Goal: Information Seeking & Learning: Learn about a topic

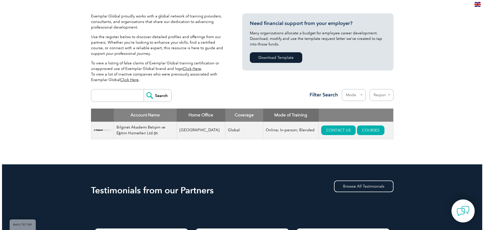
scroll to position [126, 0]
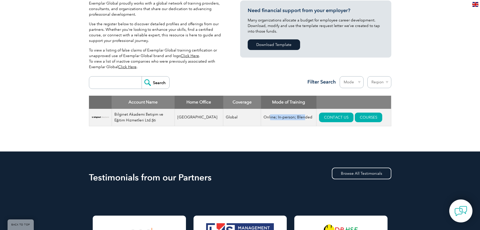
drag, startPoint x: 260, startPoint y: 116, endPoint x: 307, endPoint y: 115, distance: 47.1
click at [294, 115] on td "Online; In-person; Blended" at bounding box center [288, 117] width 55 height 17
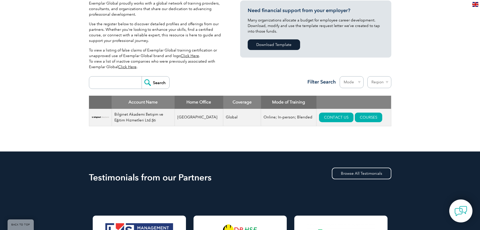
click at [284, 84] on div "Search Region [GEOGRAPHIC_DATA] [GEOGRAPHIC_DATA] [GEOGRAPHIC_DATA] [GEOGRAPHIC…" at bounding box center [240, 85] width 302 height 22
click at [363, 117] on link "COURSES" at bounding box center [368, 117] width 27 height 10
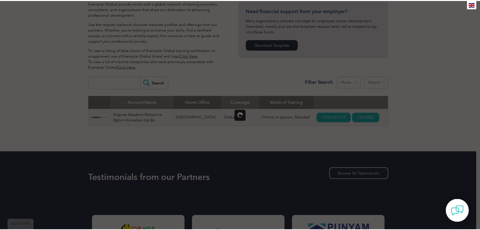
scroll to position [0, 0]
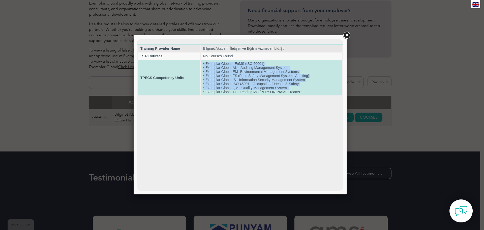
drag, startPoint x: 203, startPoint y: 62, endPoint x: 294, endPoint y: 89, distance: 94.8
click at [293, 88] on td "• Exemplar Global - EnMS (ISO 50001) • Exemplar Global-AU - Auditing Management…" at bounding box center [272, 77] width 142 height 35
click at [249, 74] on td "• Exemplar Global - EnMS (ISO 50001) • Exemplar Global-AU - Auditing Management…" at bounding box center [272, 77] width 142 height 35
drag, startPoint x: 287, startPoint y: 91, endPoint x: 246, endPoint y: 63, distance: 49.3
click at [246, 63] on td "• Exemplar Global - EnMS (ISO 50001) • Exemplar Global-AU - Auditing Management…" at bounding box center [272, 77] width 142 height 35
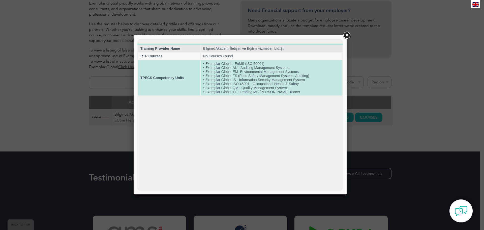
click at [236, 63] on td "• Exemplar Global - EnMS (ISO 50001) • Exemplar Global-AU - Auditing Management…" at bounding box center [272, 77] width 142 height 35
drag, startPoint x: 234, startPoint y: 63, endPoint x: 244, endPoint y: 64, distance: 9.6
click at [244, 64] on td "• Exemplar Global - EnMS (ISO 50001) • Exemplar Global-AU - Auditing Management…" at bounding box center [272, 77] width 142 height 35
drag, startPoint x: 240, startPoint y: 90, endPoint x: 280, endPoint y: 91, distance: 40.3
click at [280, 91] on td "• Exemplar Global - EnMS (ISO 50001) • Exemplar Global-AU - Auditing Management…" at bounding box center [272, 77] width 142 height 35
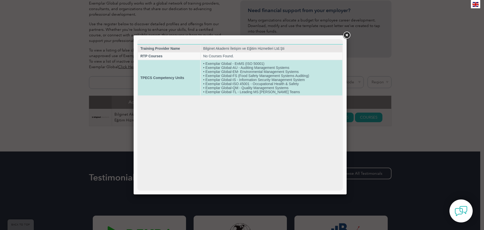
click at [270, 83] on td "• Exemplar Global - EnMS (ISO 50001) • Exemplar Global-AU - Auditing Management…" at bounding box center [272, 77] width 142 height 35
drag, startPoint x: 261, startPoint y: 86, endPoint x: 245, endPoint y: 80, distance: 16.2
click at [245, 80] on td "• Exemplar Global - EnMS (ISO 50001) • Exemplar Global-AU - Auditing Management…" at bounding box center [272, 77] width 142 height 35
click at [243, 79] on td "• Exemplar Global - EnMS (ISO 50001) • Exemplar Global-AU - Auditing Management…" at bounding box center [272, 77] width 142 height 35
drag, startPoint x: 240, startPoint y: 76, endPoint x: 248, endPoint y: 79, distance: 8.2
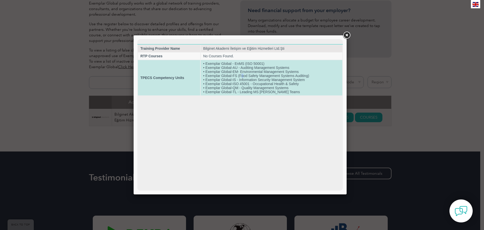
click at [245, 77] on td "• Exemplar Global - EnMS (ISO 50001) • Exemplar Global-AU - Auditing Management…" at bounding box center [272, 77] width 142 height 35
click at [253, 83] on td "• Exemplar Global - EnMS (ISO 50001) • Exemplar Global-AU - Auditing Management…" at bounding box center [272, 77] width 142 height 35
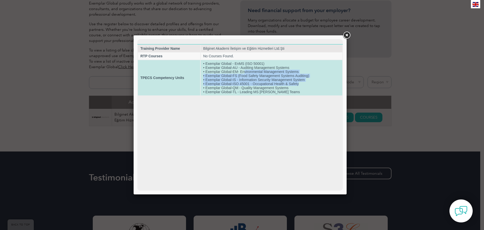
drag, startPoint x: 301, startPoint y: 82, endPoint x: 243, endPoint y: 70, distance: 58.9
click at [243, 70] on td "• Exemplar Global - EnMS (ISO 50001) • Exemplar Global-AU - Auditing Management…" at bounding box center [272, 77] width 142 height 35
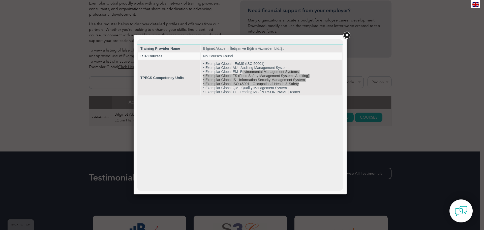
click at [347, 35] on link at bounding box center [346, 35] width 9 height 9
